Goal: Information Seeking & Learning: Learn about a topic

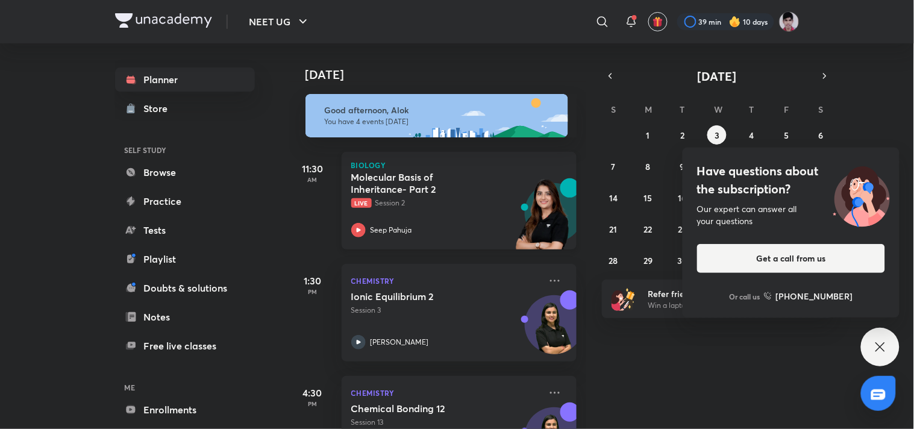
click at [485, 198] on p "Live Session 2" at bounding box center [445, 203] width 189 height 11
